Goal: Information Seeking & Learning: Learn about a topic

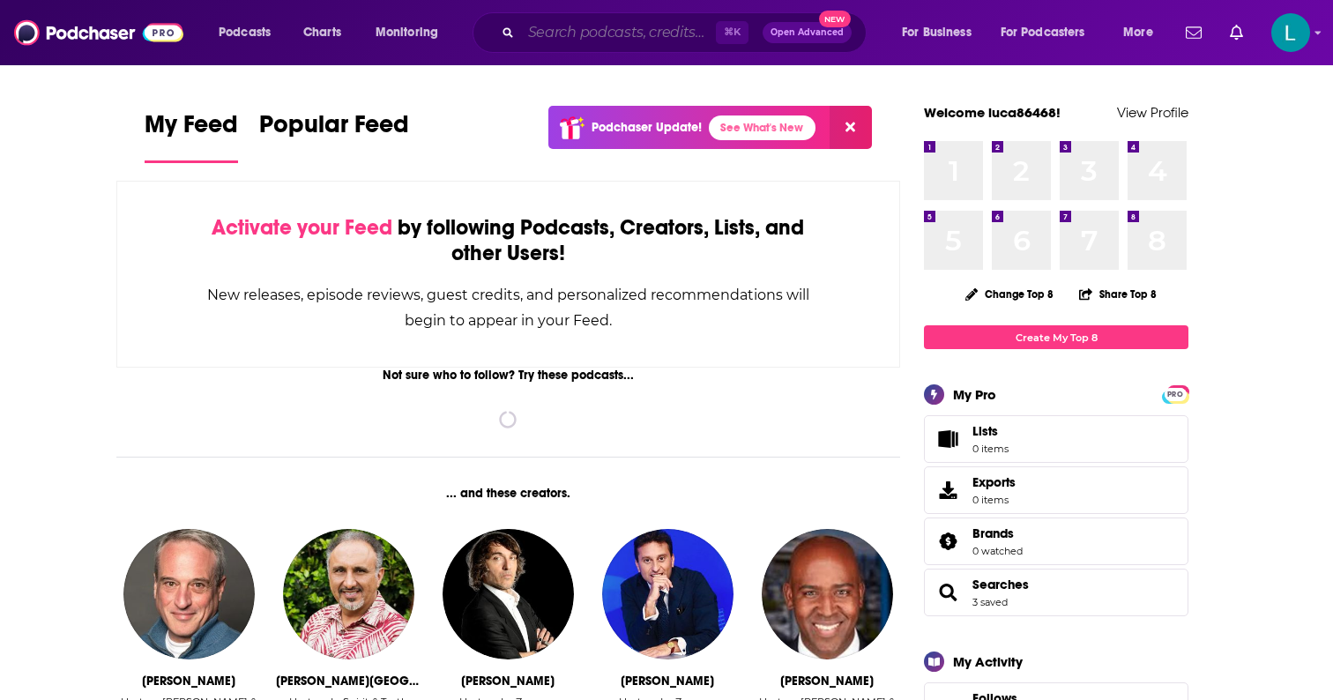
click at [640, 34] on input "Search podcasts, credits, & more..." at bounding box center [618, 33] width 195 height 28
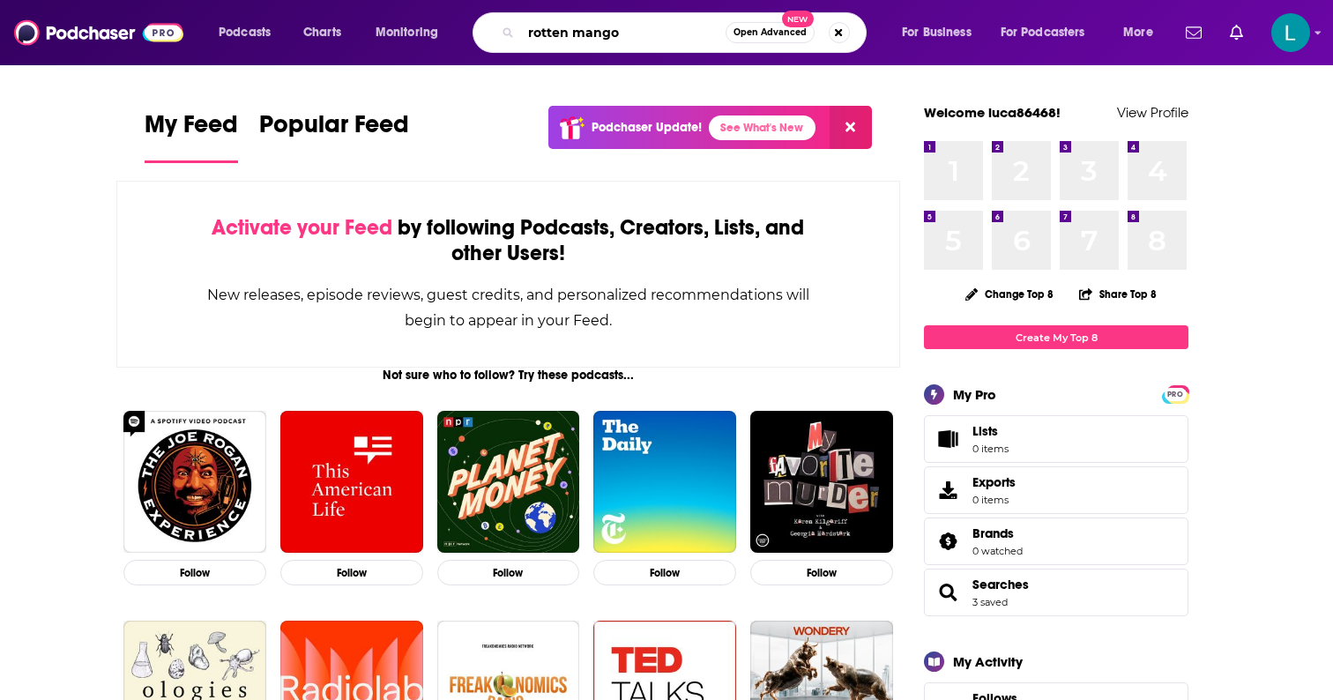
type input "rotten mango"
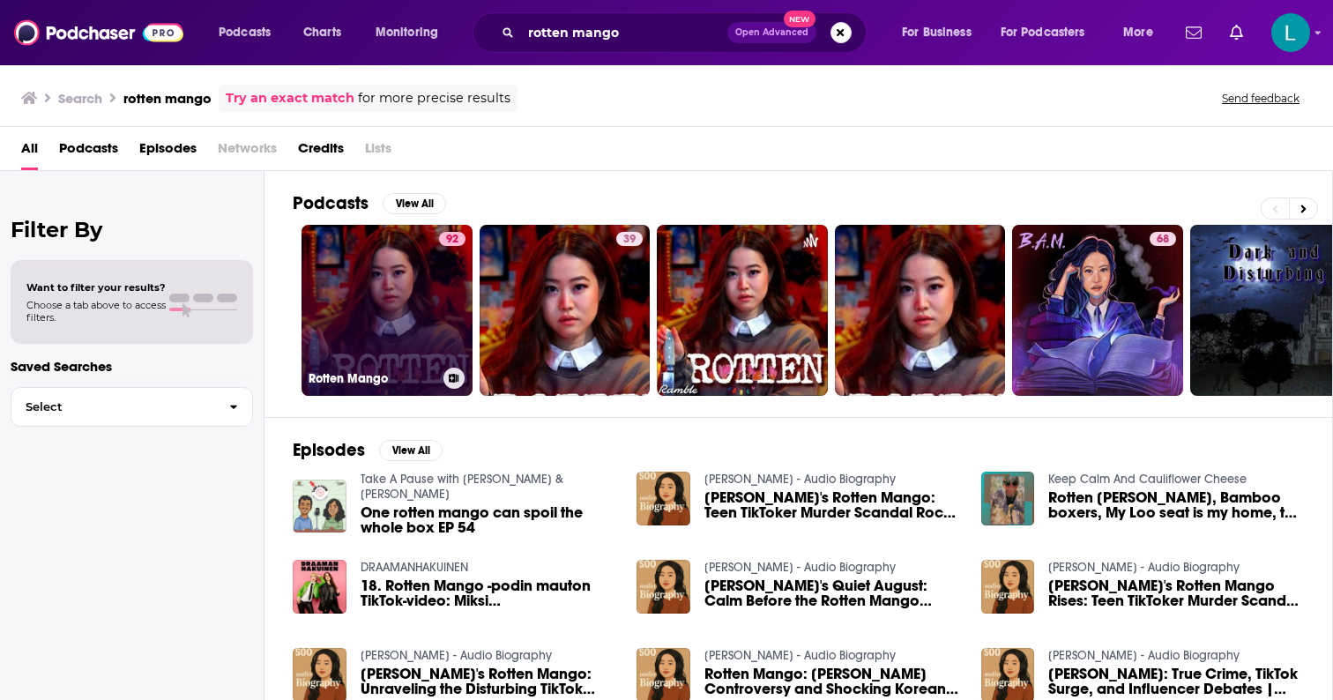
click at [431, 294] on link "92 Rotten Mango" at bounding box center [386, 310] width 171 height 171
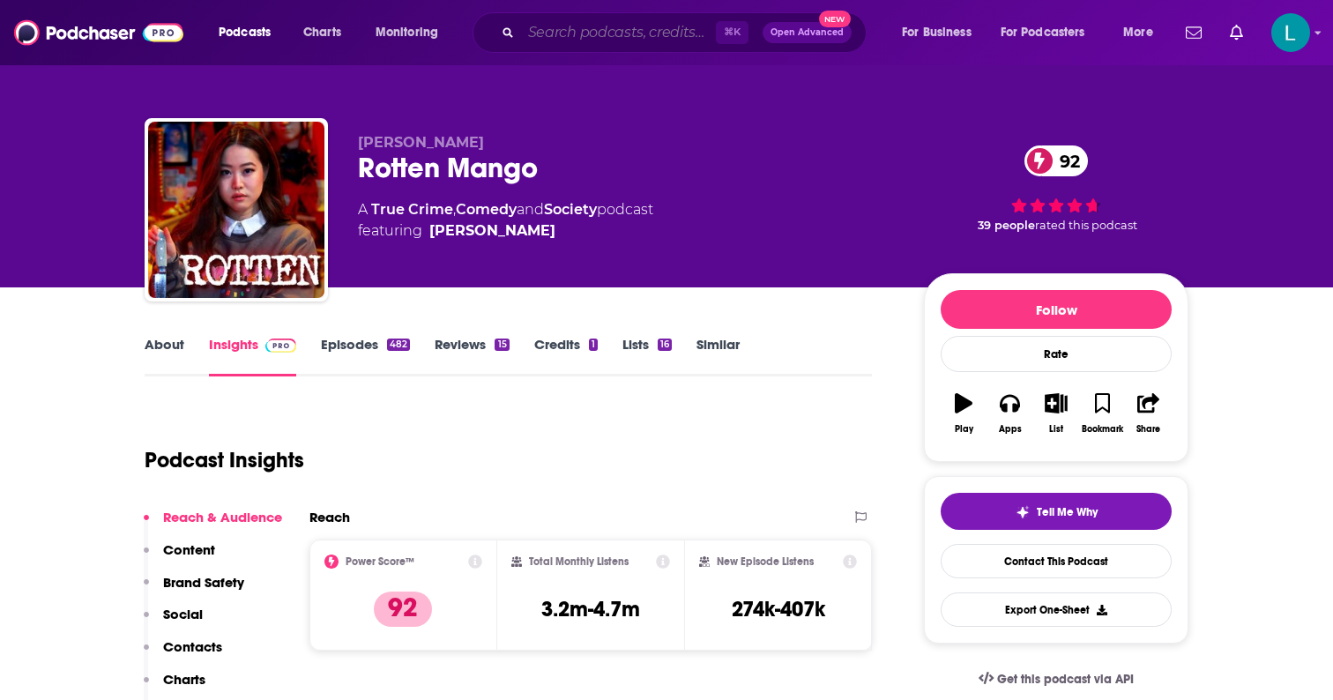
click at [575, 38] on input "Search podcasts, credits, & more..." at bounding box center [618, 33] width 195 height 28
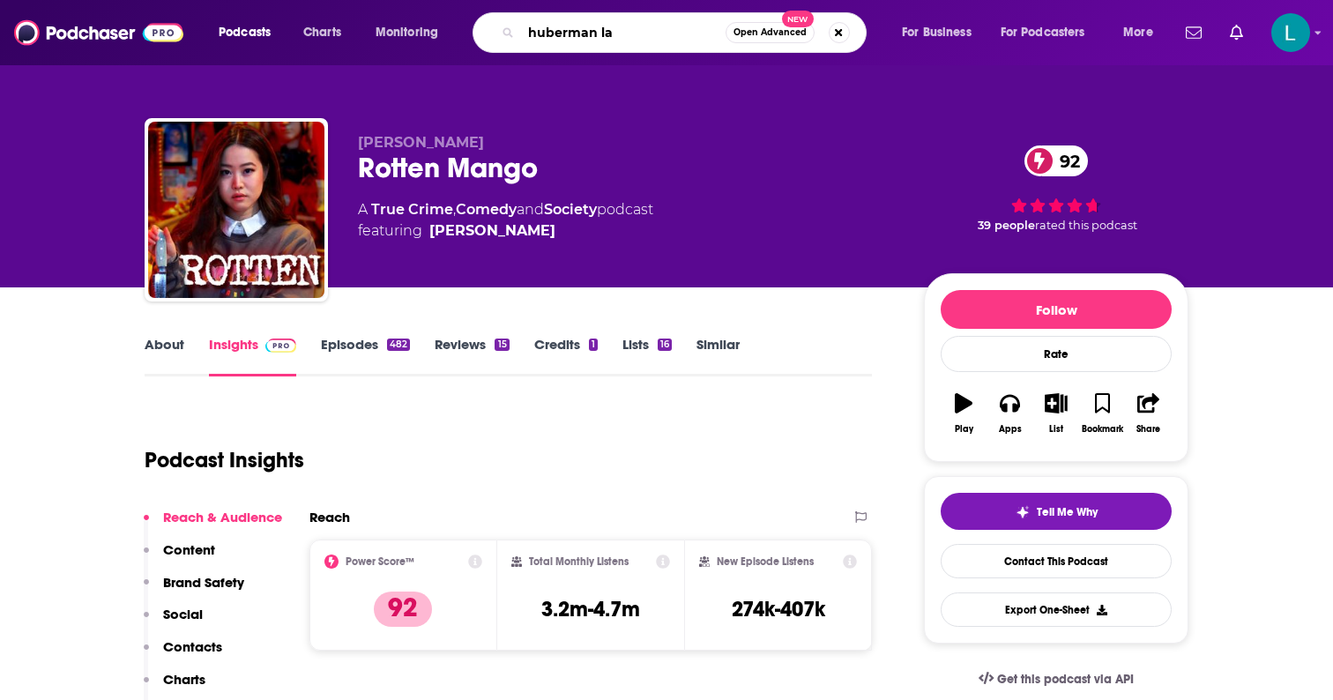
type input "huberman lab"
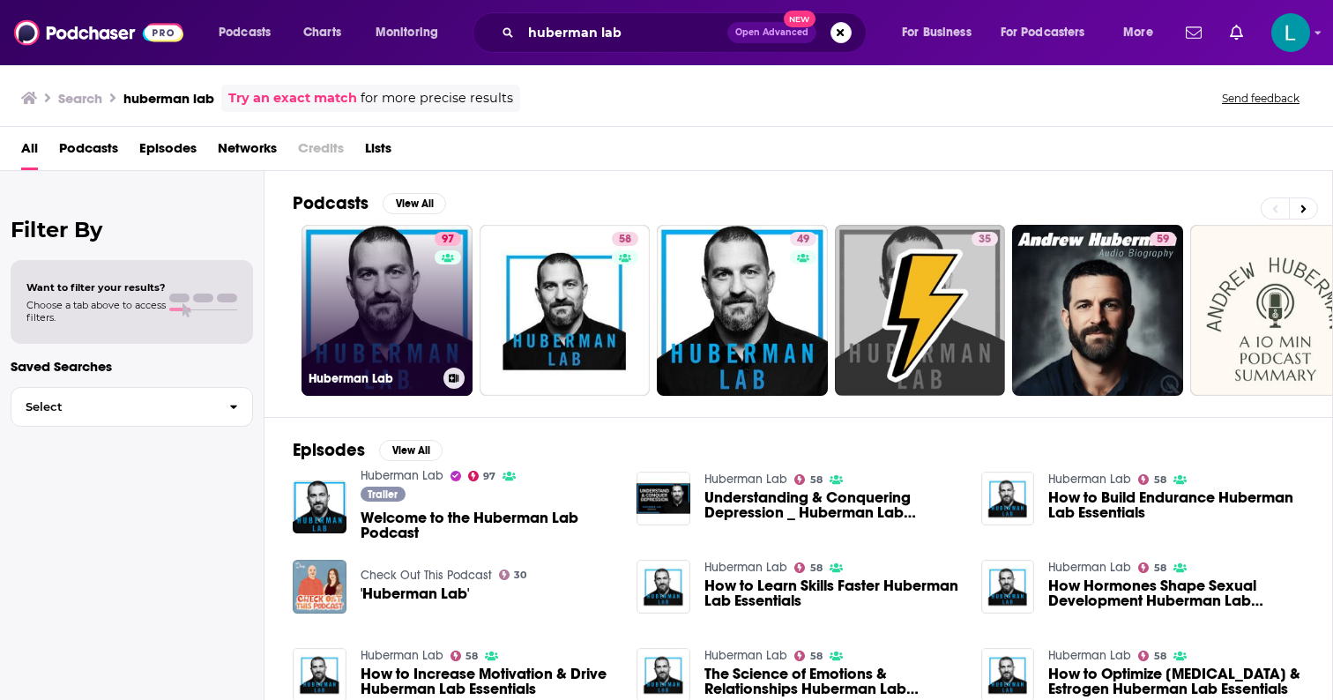
click at [406, 309] on link "97 Huberman Lab" at bounding box center [386, 310] width 171 height 171
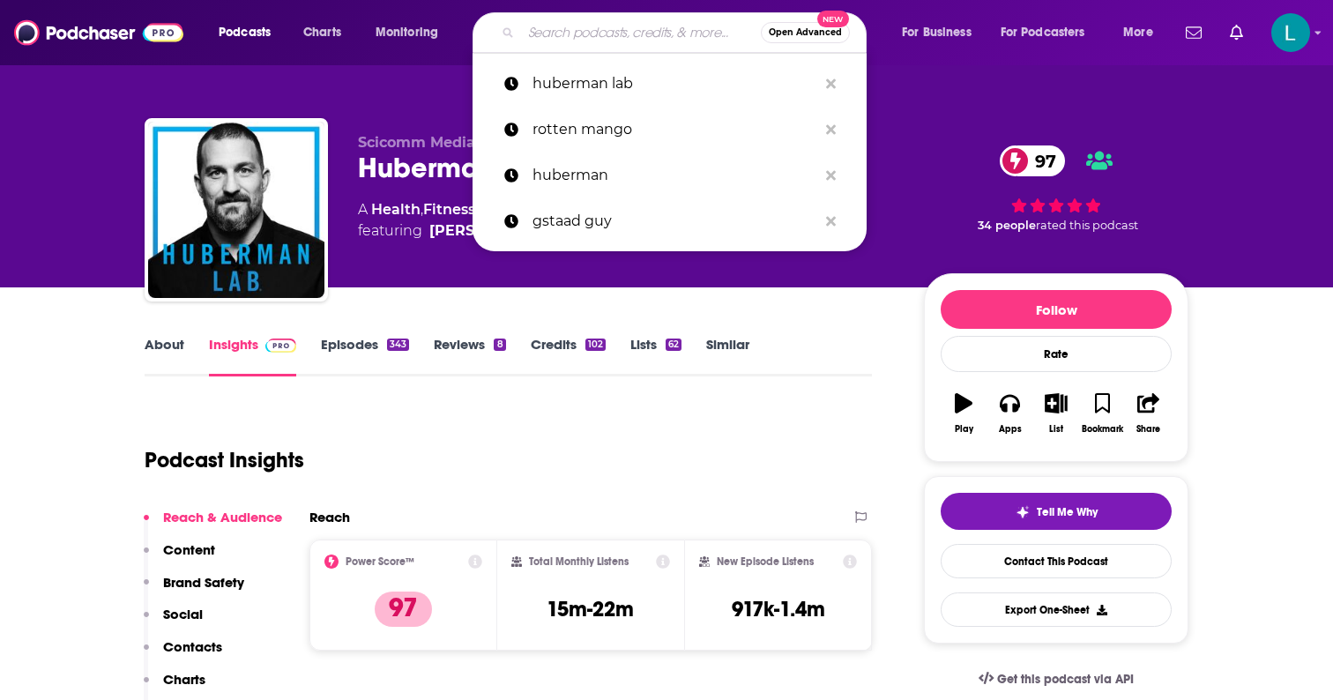
click at [558, 29] on input "Search podcasts, credits, & more..." at bounding box center [641, 33] width 240 height 28
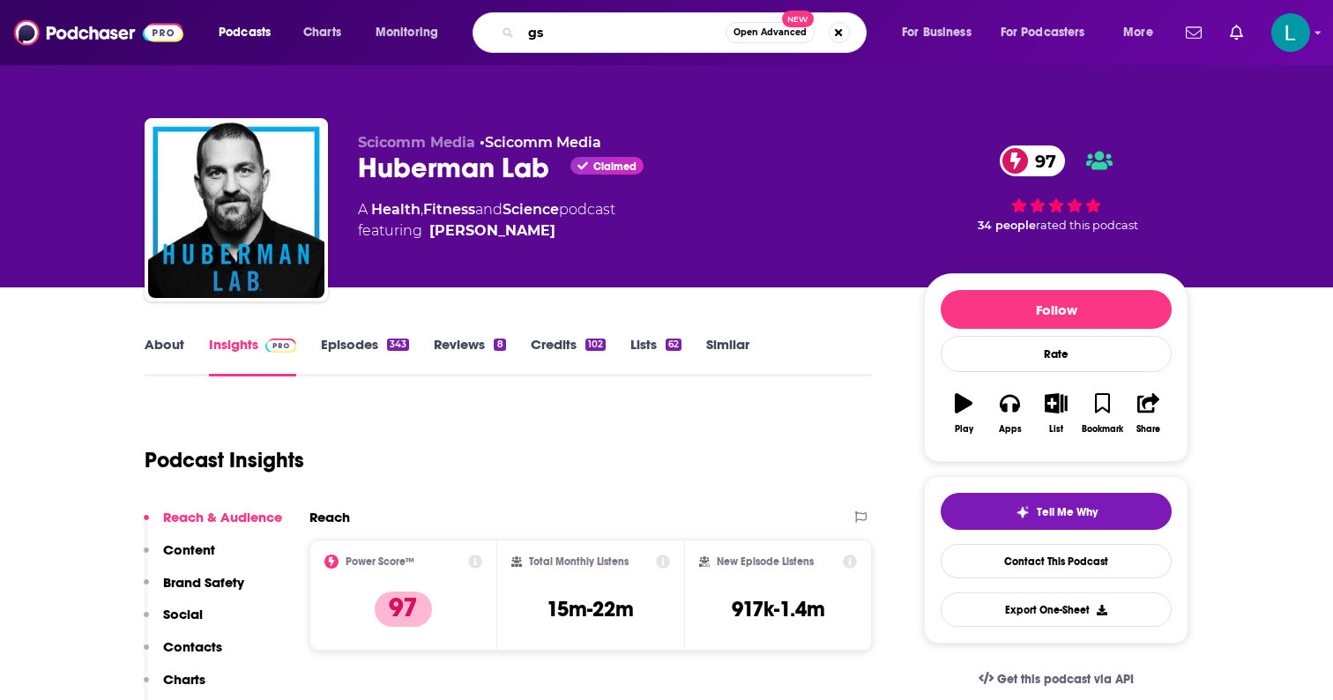
type input "g"
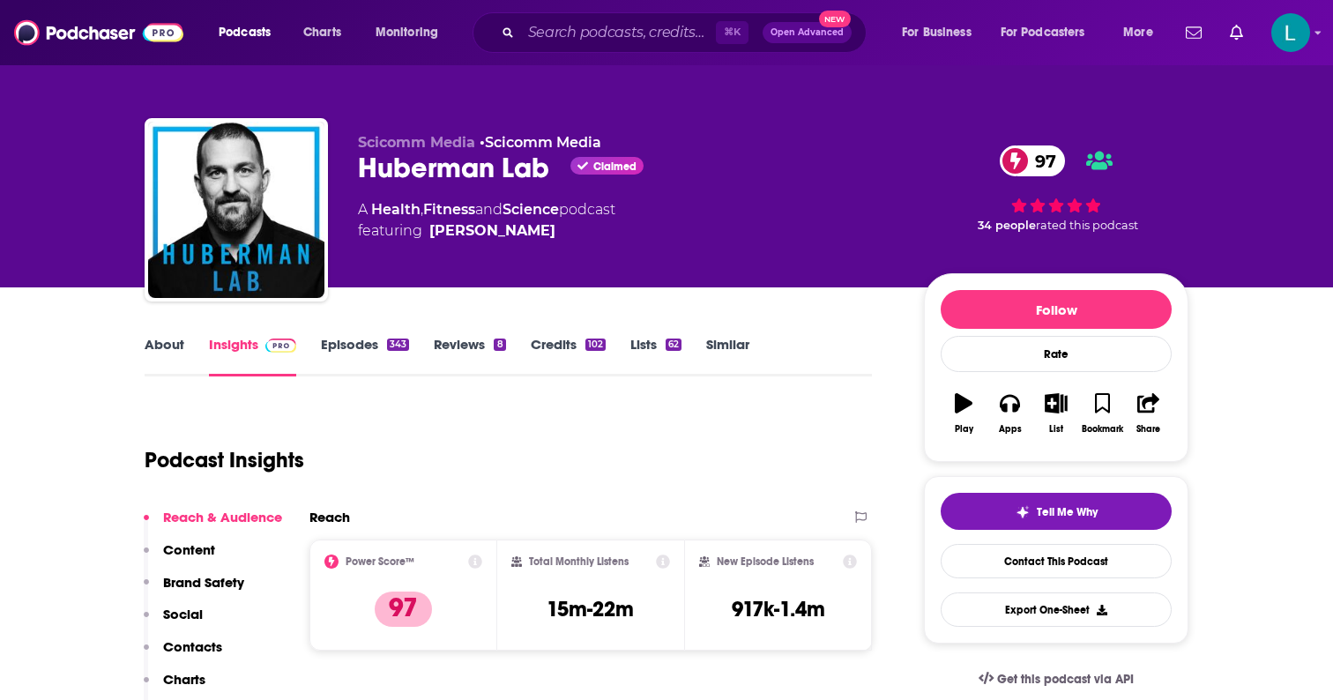
click at [581, 47] on div "⌘ K Open Advanced New" at bounding box center [669, 32] width 394 height 41
click at [579, 28] on input "Search podcasts, credits, & more..." at bounding box center [618, 33] width 195 height 28
click at [568, 22] on input "Search podcasts, credits, & more..." at bounding box center [618, 33] width 195 height 28
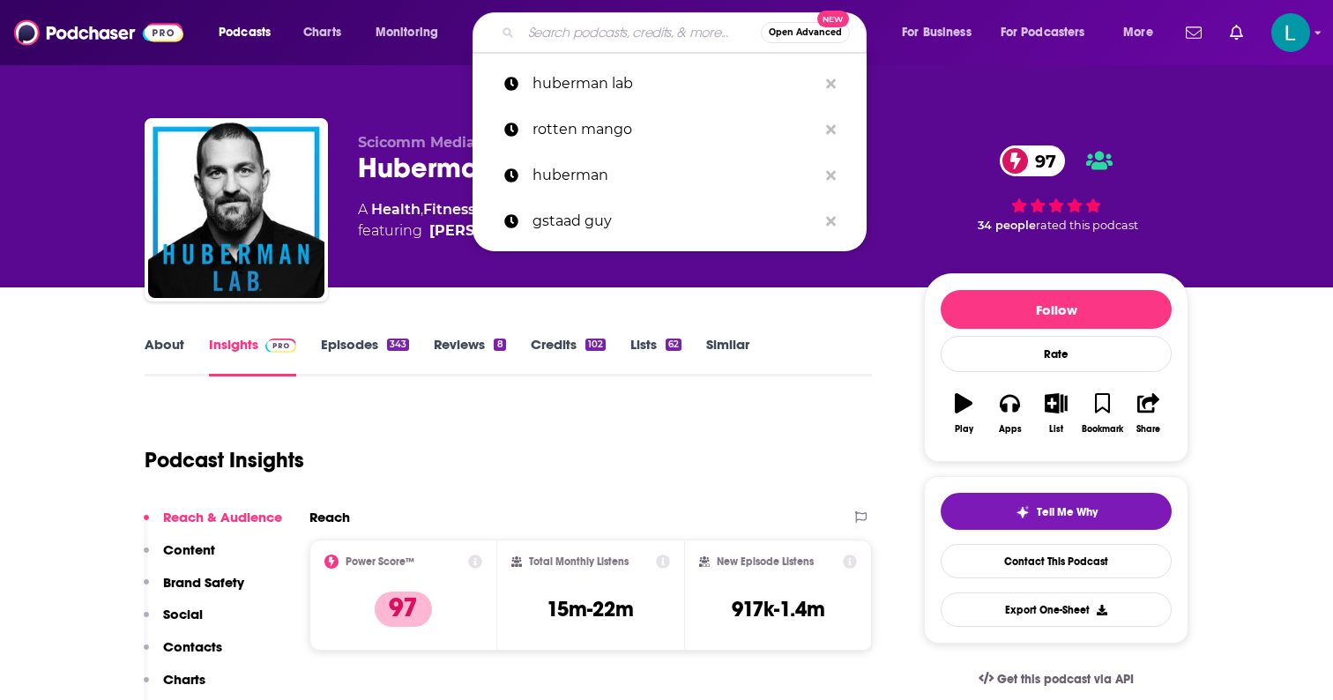
type input "s"
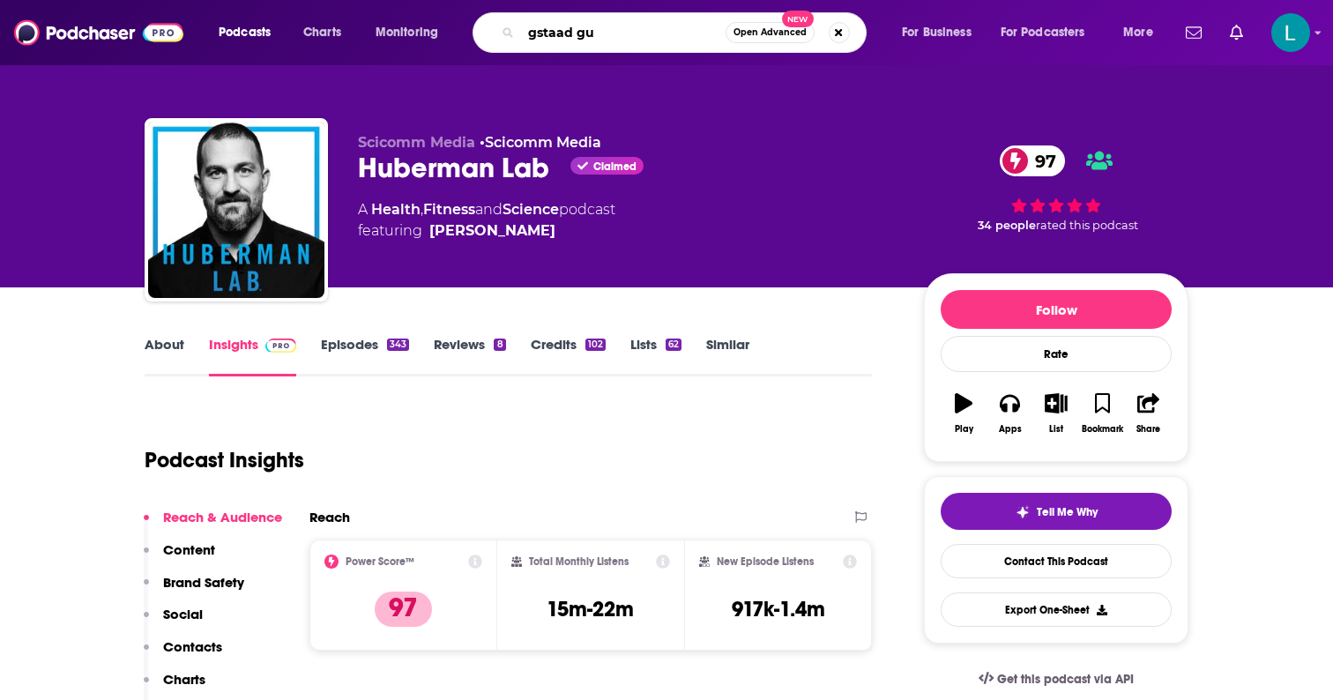
type input "gstaad guy"
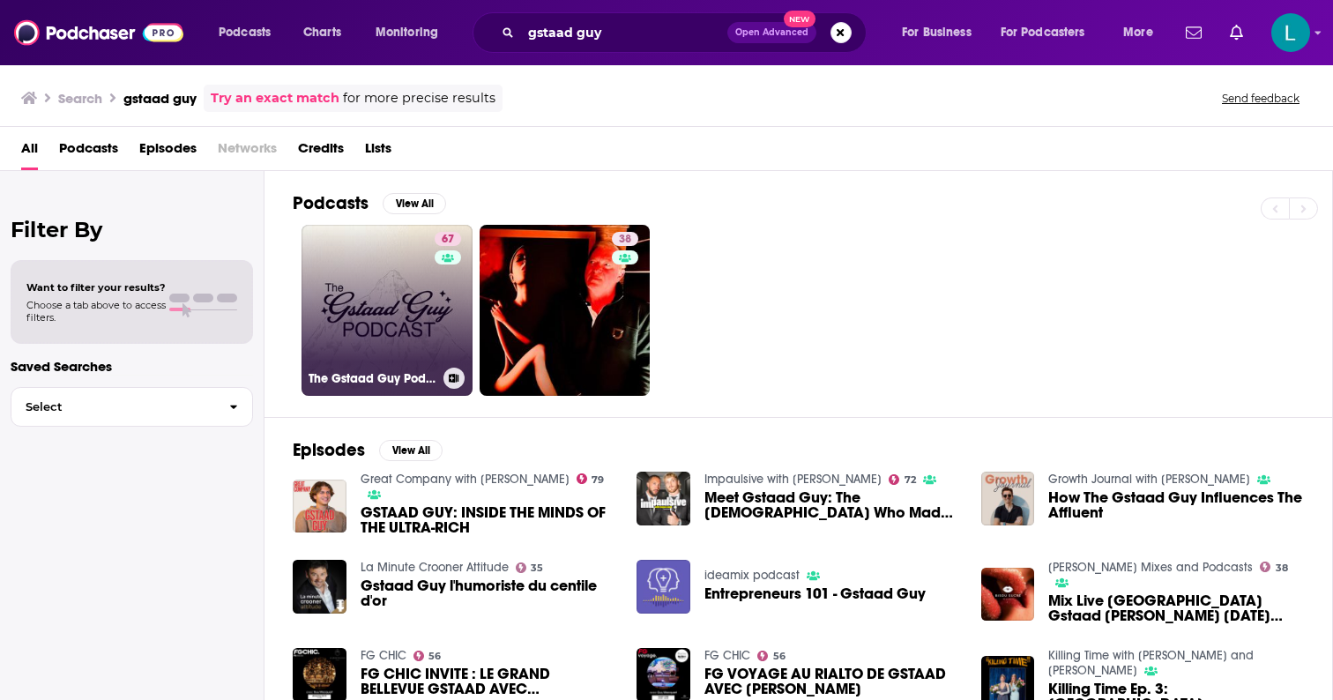
click at [418, 320] on link "67 The Gstaad Guy Podcast" at bounding box center [386, 310] width 171 height 171
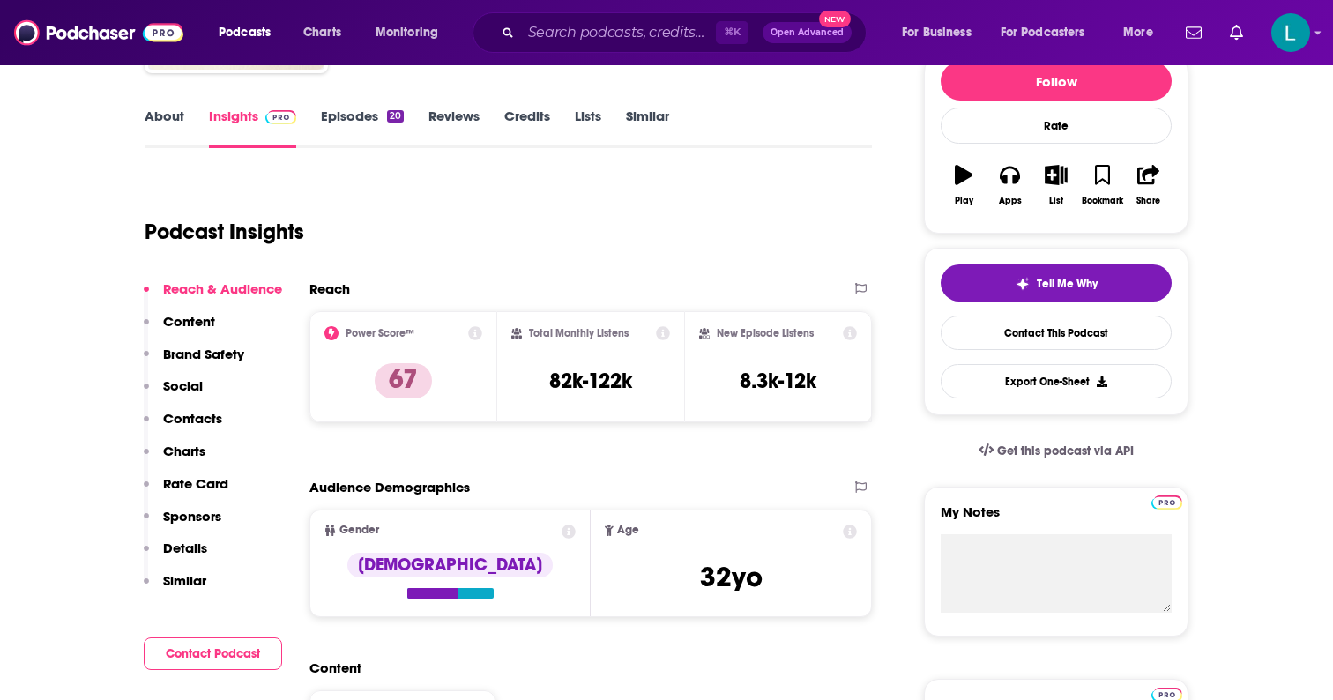
scroll to position [245, 0]
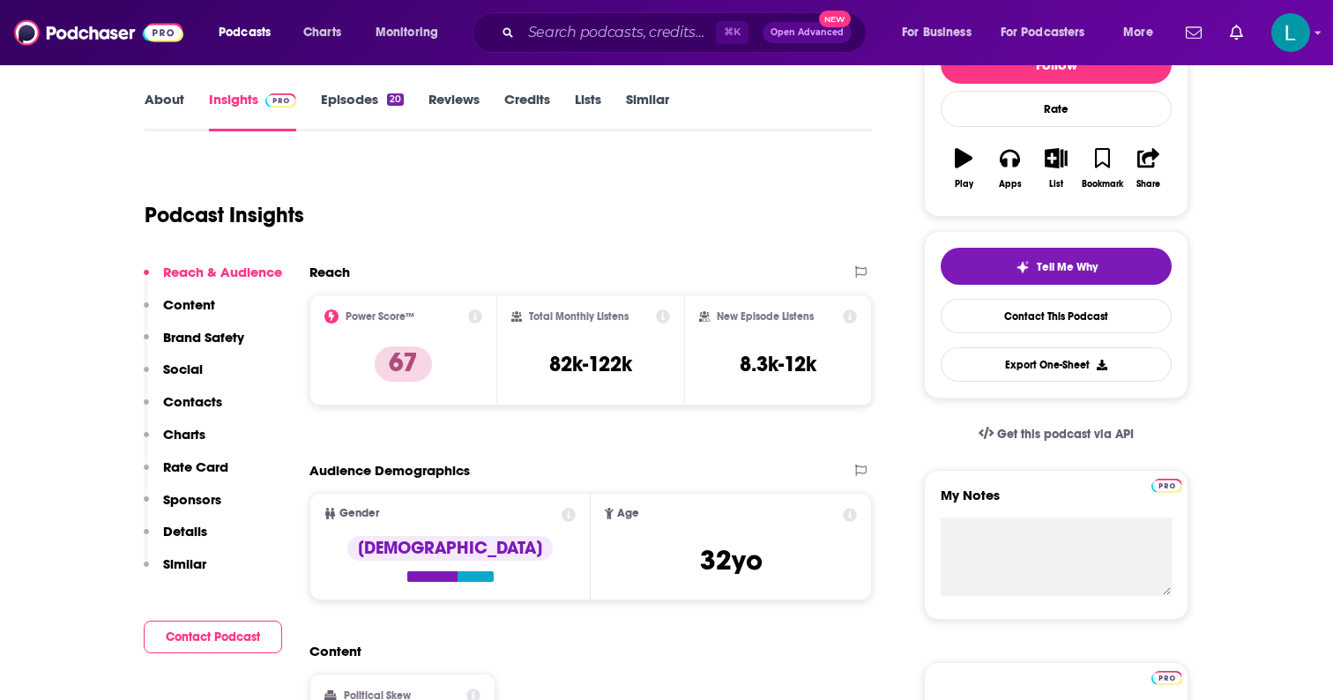
click at [198, 487] on button "Rate Card" at bounding box center [186, 474] width 85 height 33
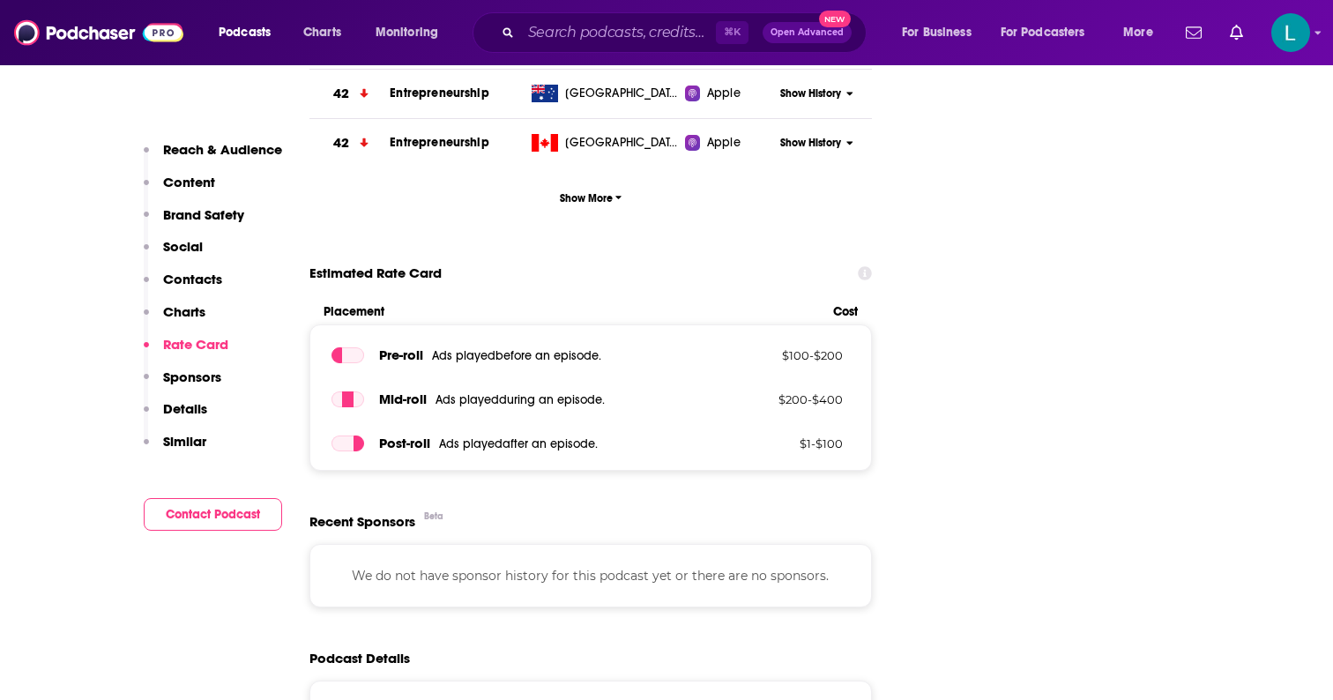
scroll to position [2089, 0]
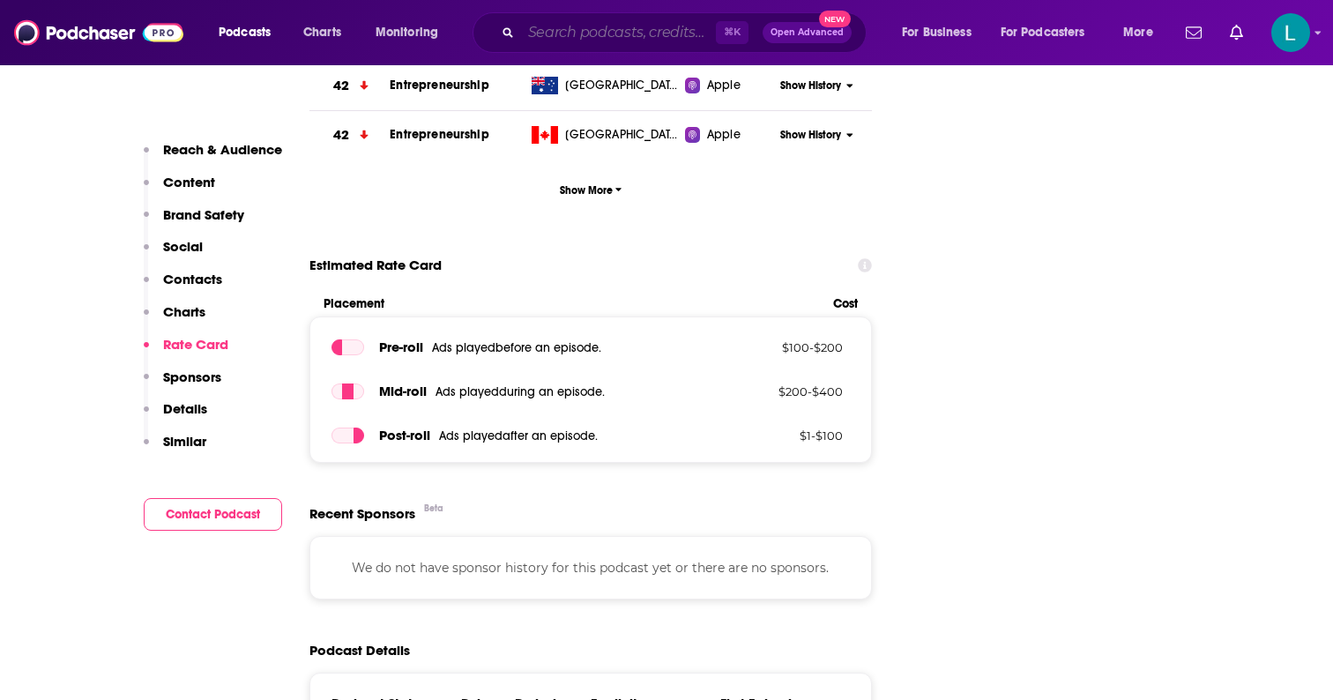
click at [649, 39] on input "Search podcasts, credits, & more..." at bounding box center [618, 33] width 195 height 28
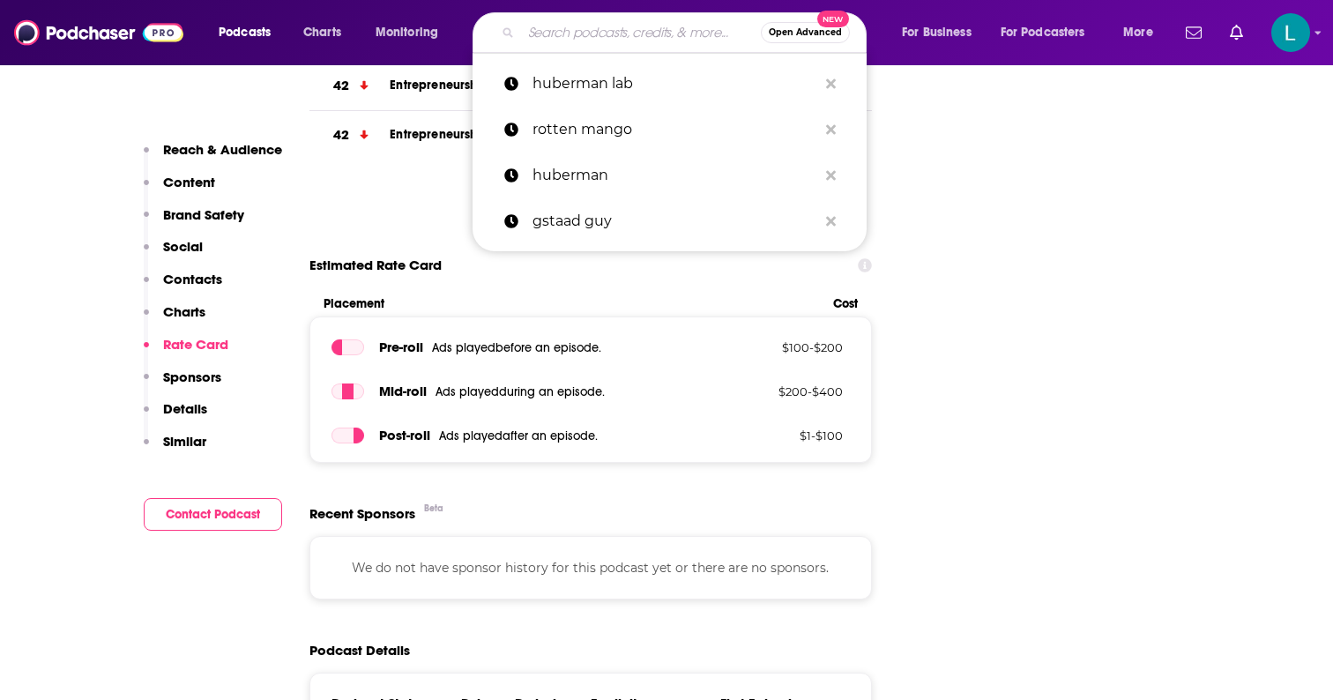
click at [568, 19] on input "Search podcasts, credits, & more..." at bounding box center [641, 33] width 240 height 28
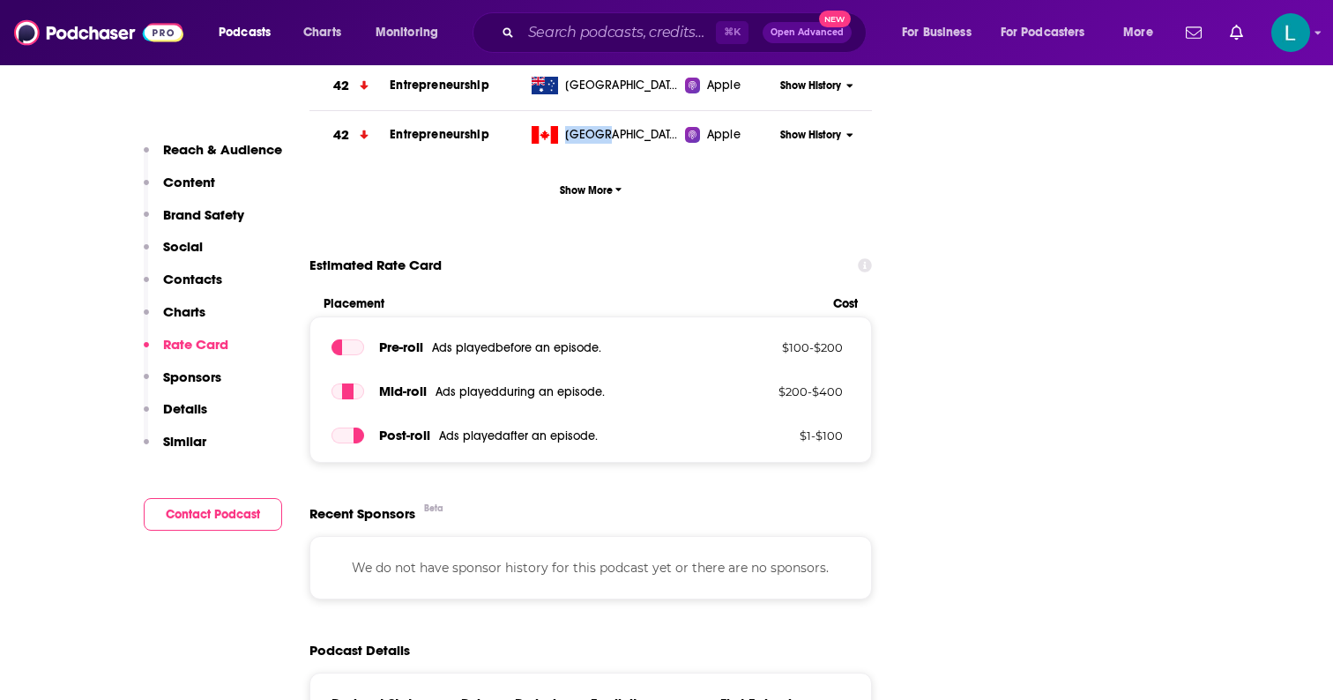
click at [567, 120] on td "[GEOGRAPHIC_DATA]" at bounding box center [604, 135] width 161 height 48
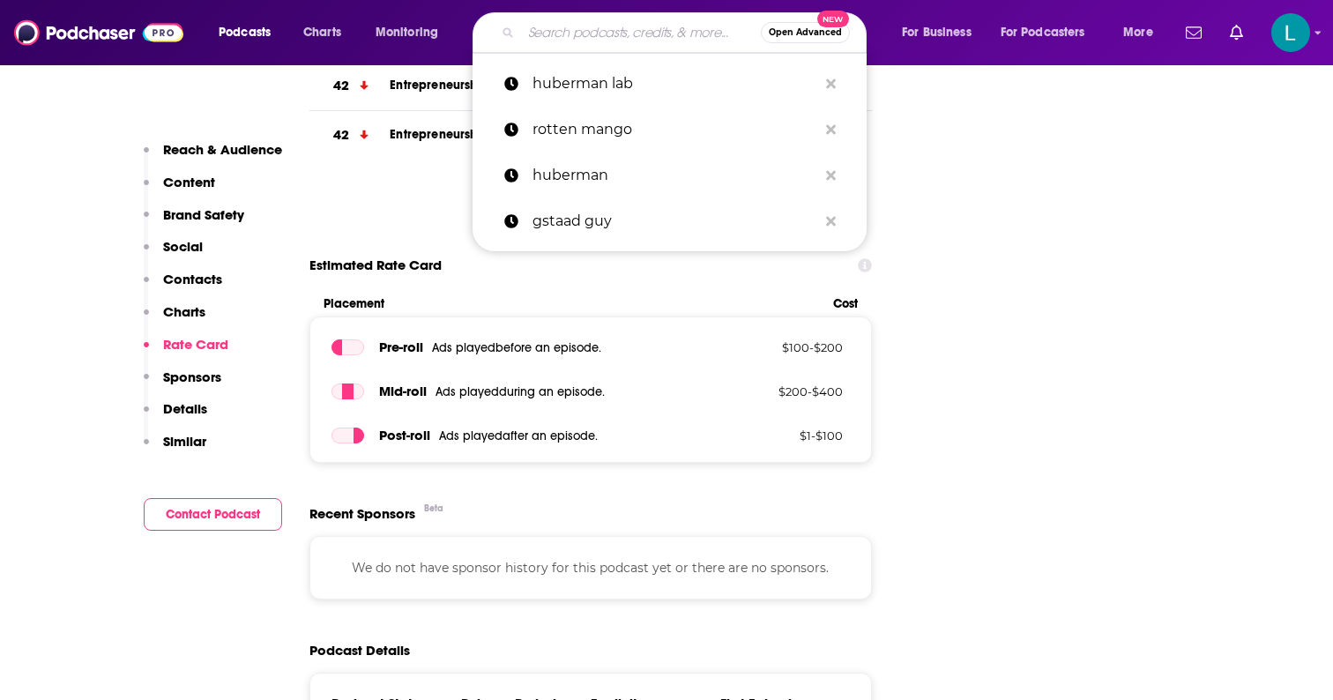
click at [565, 22] on input "Search podcasts, credits, & more..." at bounding box center [641, 33] width 240 height 28
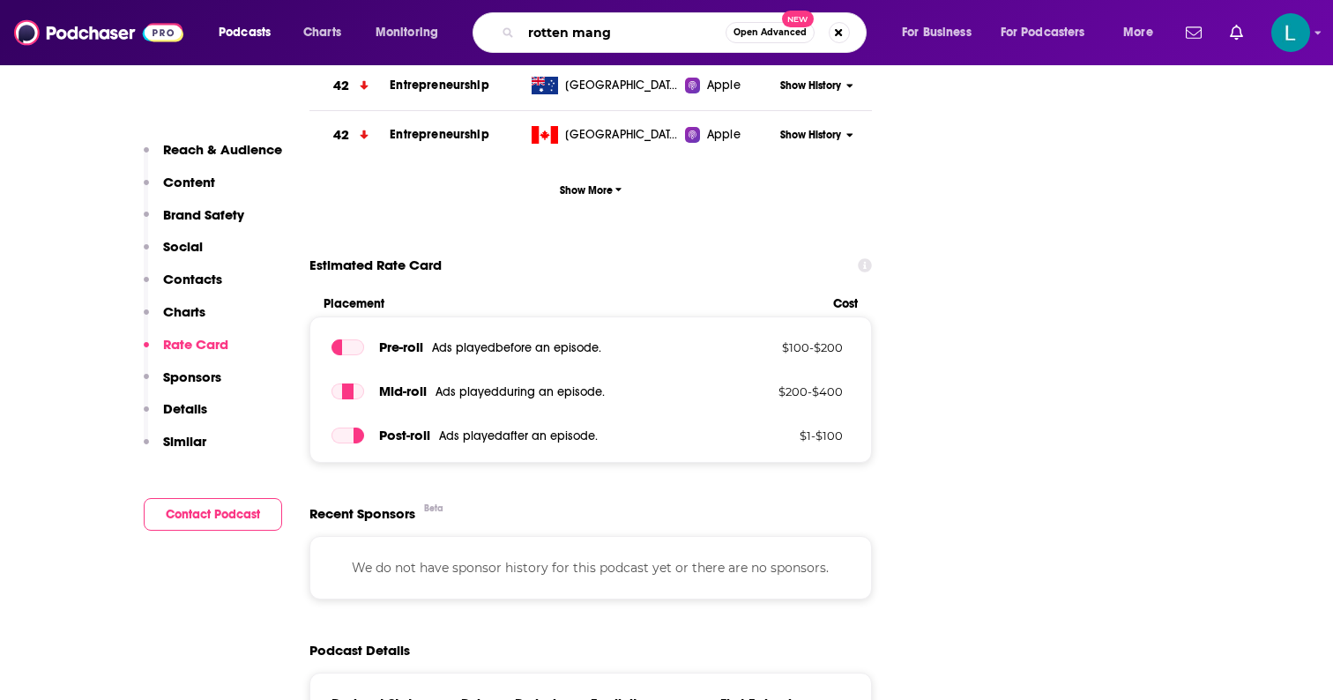
type input "rotten mango"
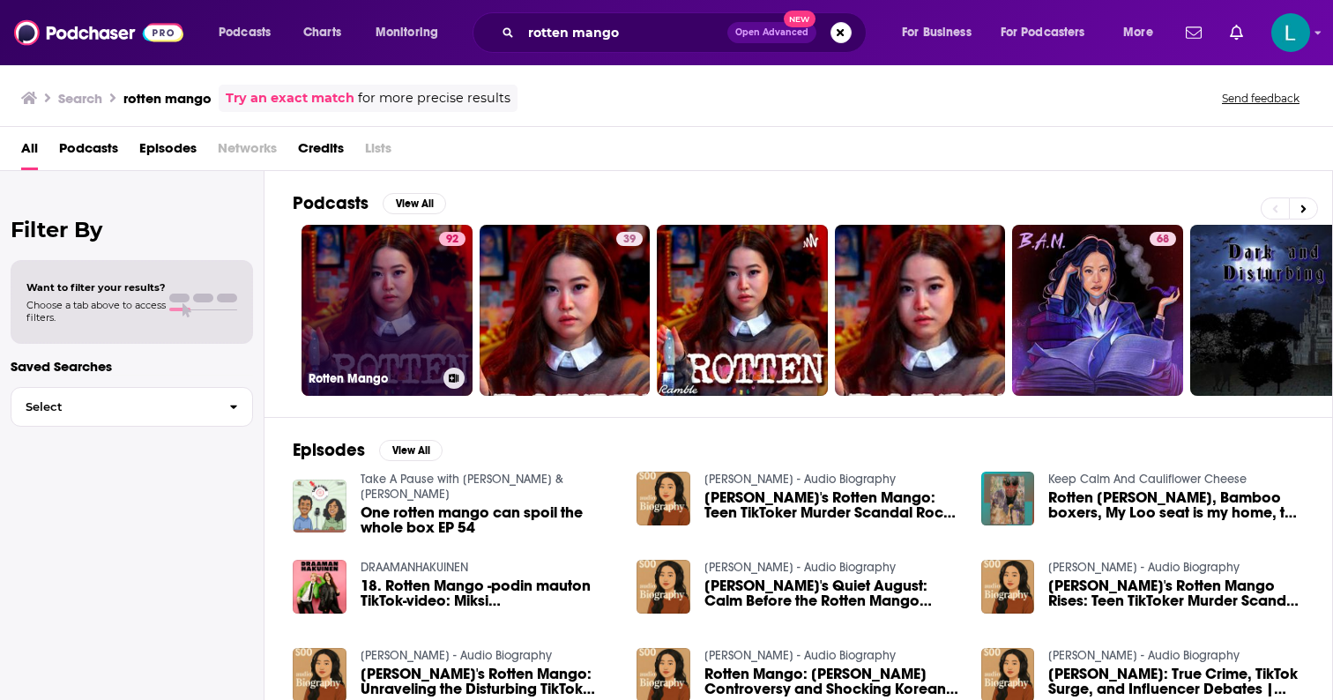
click at [430, 291] on link "92 Rotten Mango" at bounding box center [386, 310] width 171 height 171
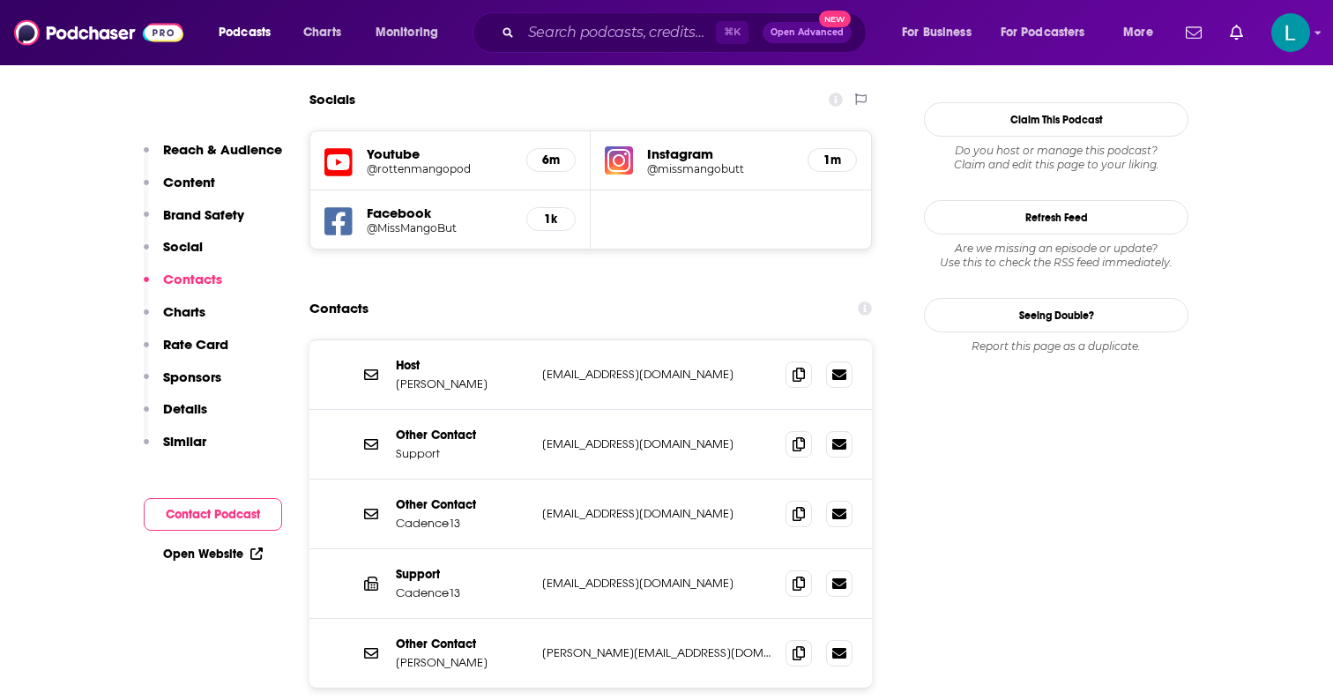
scroll to position [2021, 0]
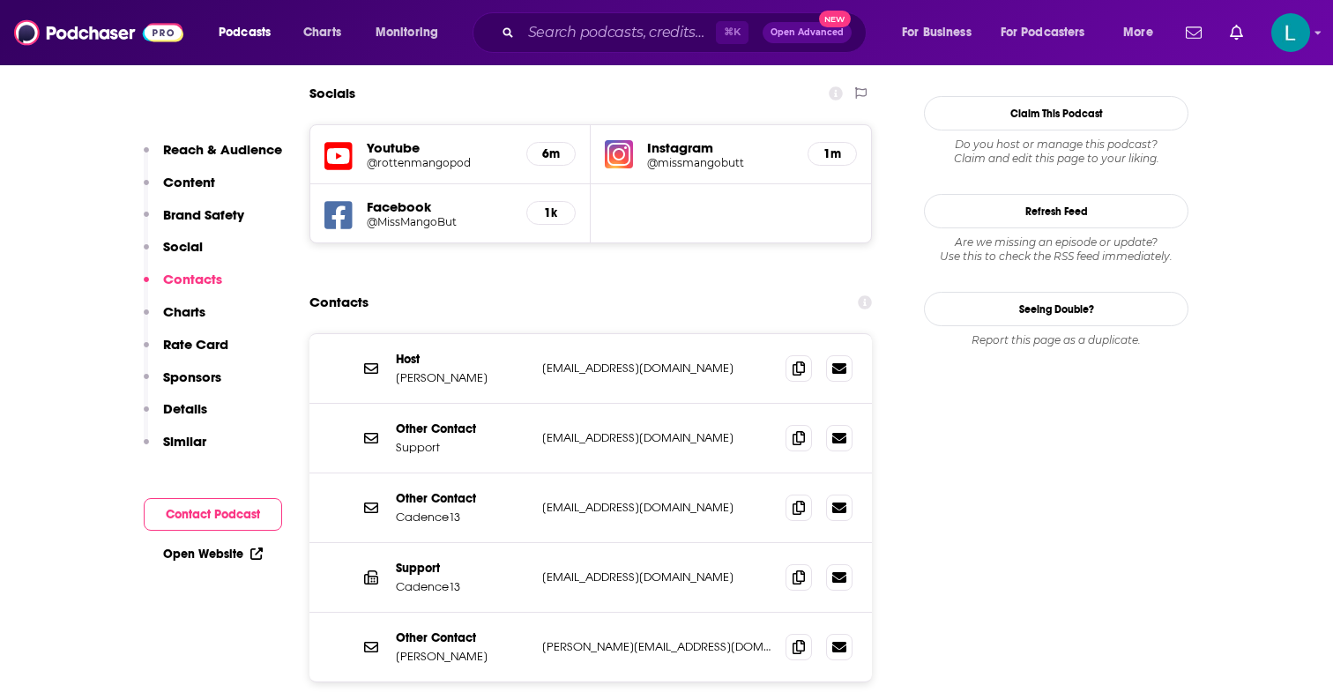
click at [231, 375] on div "Reach & Audience Content Brand Safety Social Contacts Charts Rate Card Sponsors…" at bounding box center [213, 303] width 138 height 324
click at [199, 373] on p "Sponsors" at bounding box center [192, 376] width 58 height 17
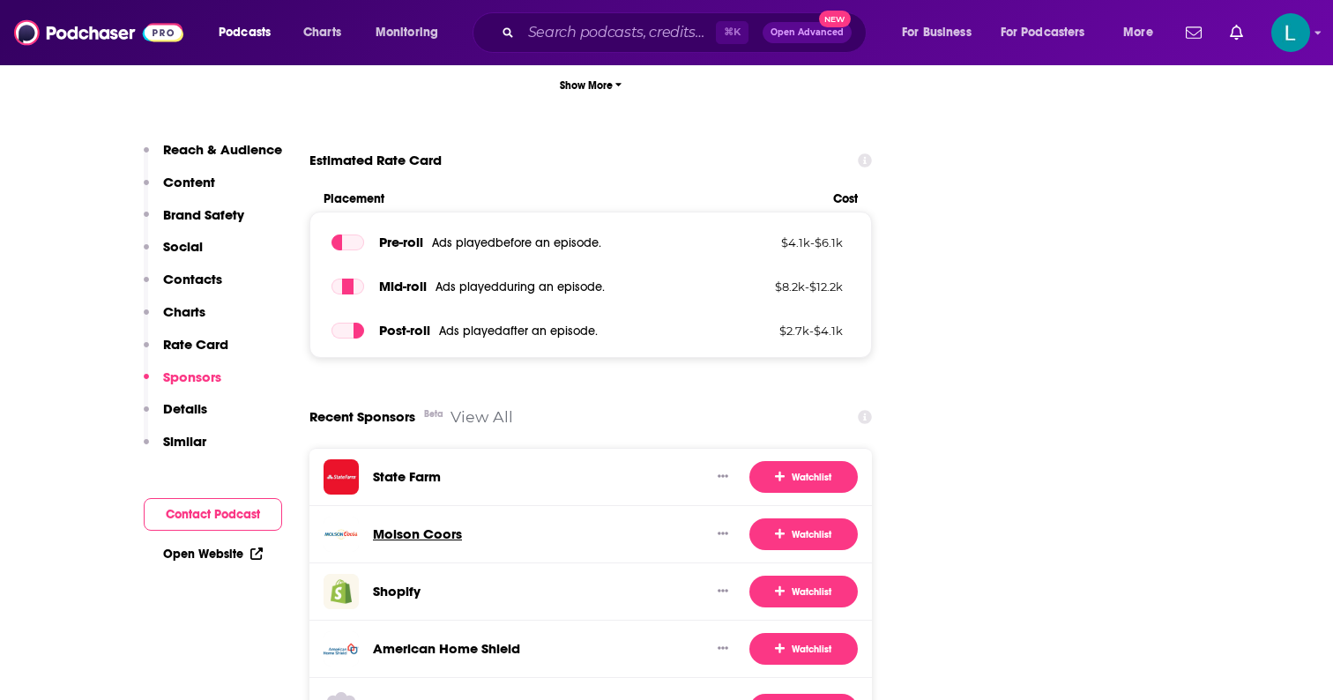
scroll to position [3127, 0]
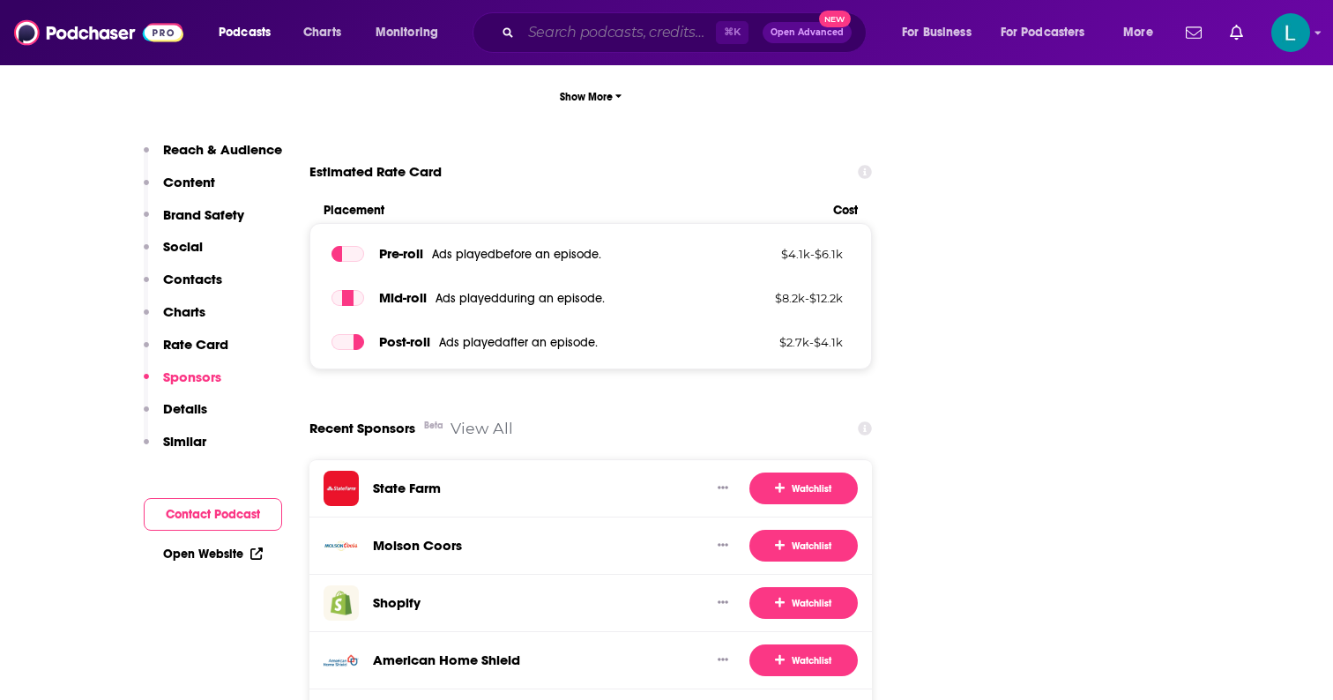
click at [672, 44] on input "Search podcasts, credits, & more..." at bounding box center [618, 33] width 195 height 28
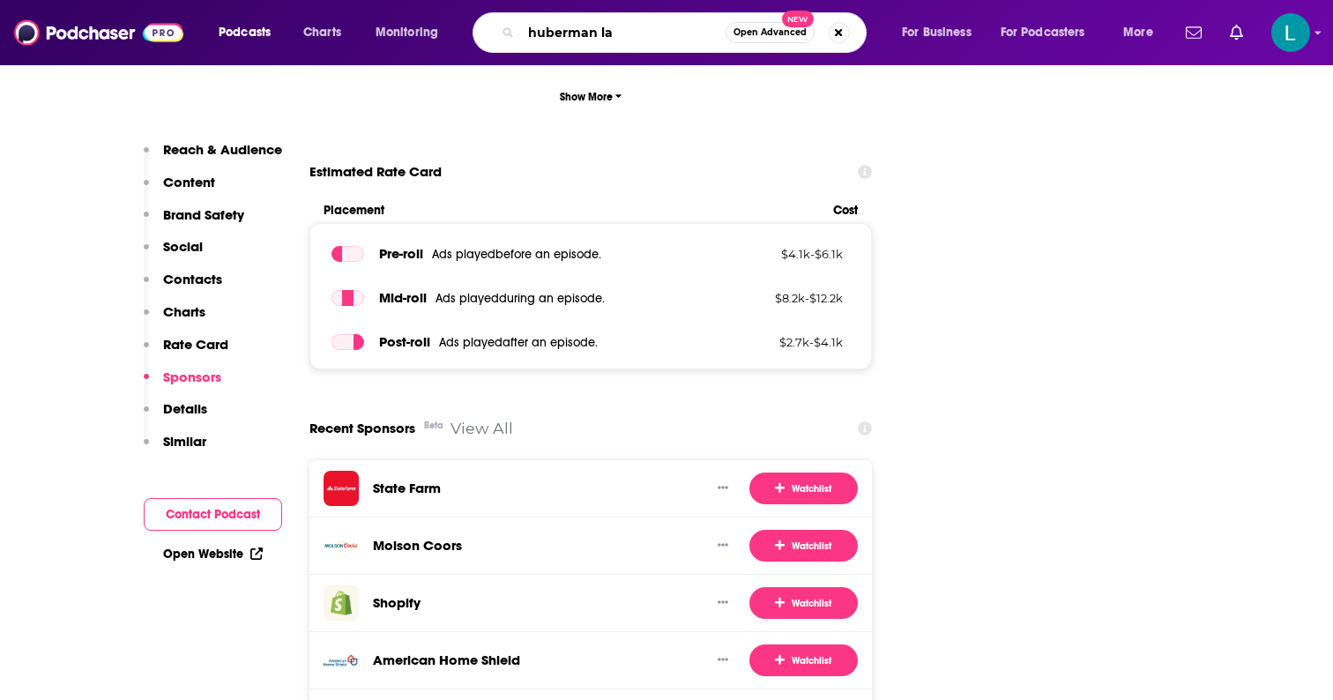
type input "huberman lab"
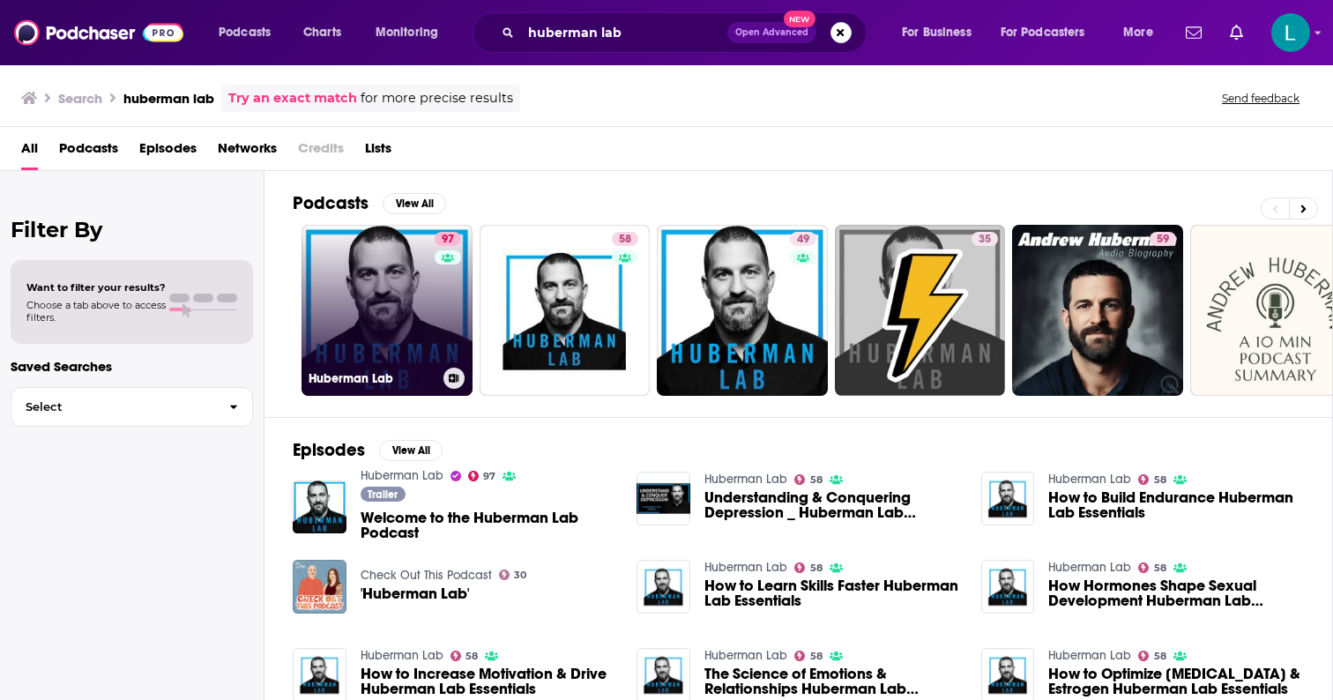
click at [326, 337] on link "97 Huberman Lab" at bounding box center [386, 310] width 171 height 171
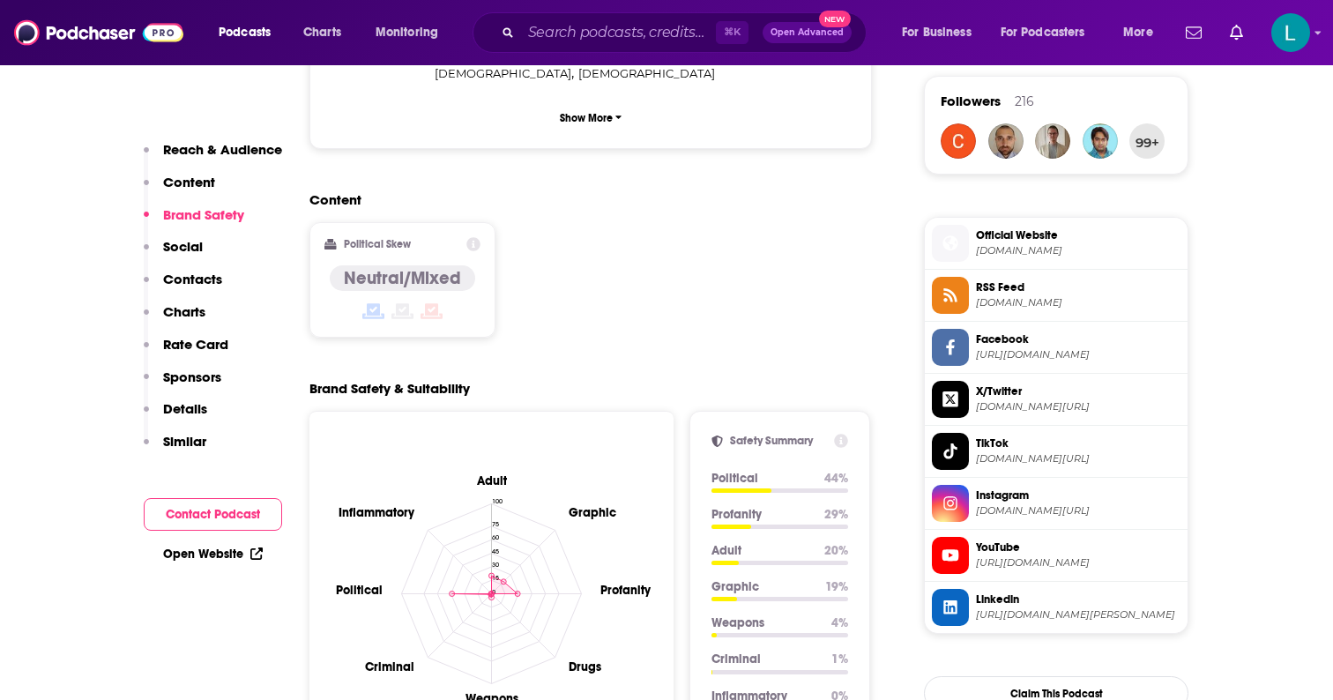
click at [183, 375] on p "Sponsors" at bounding box center [192, 376] width 58 height 17
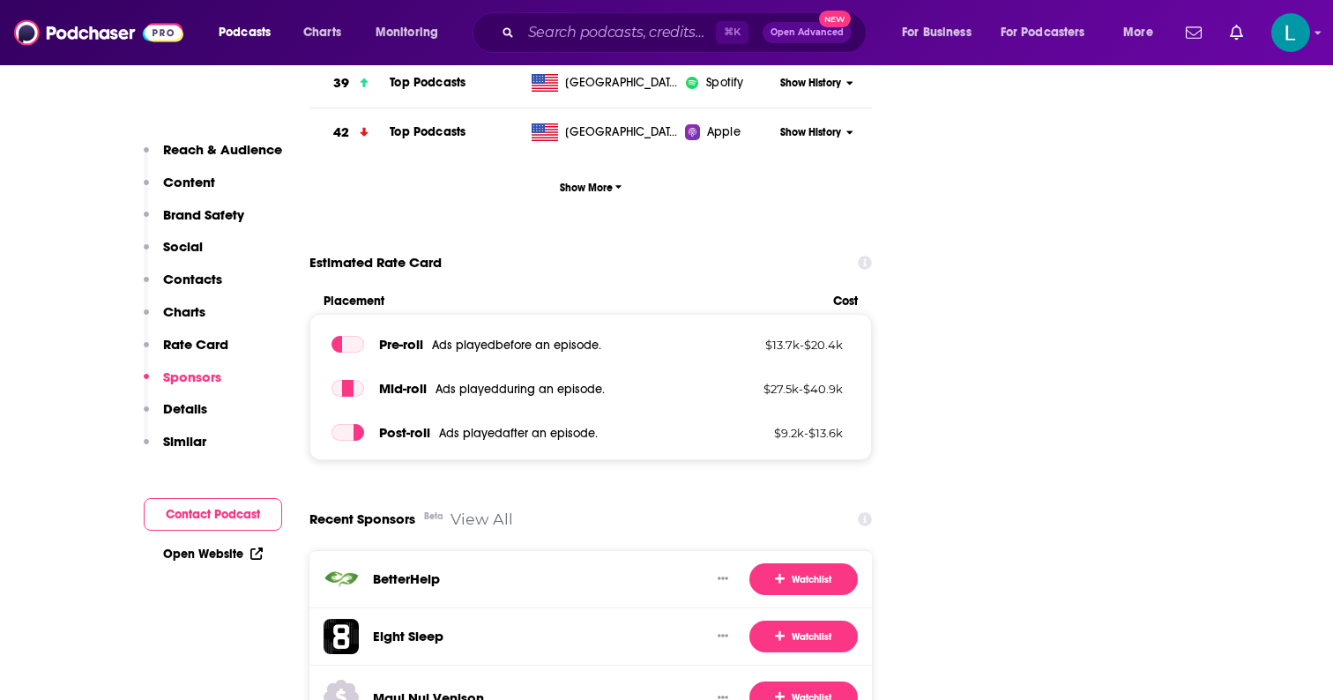
scroll to position [3017, 0]
